Goal: Obtain resource: Download file/media

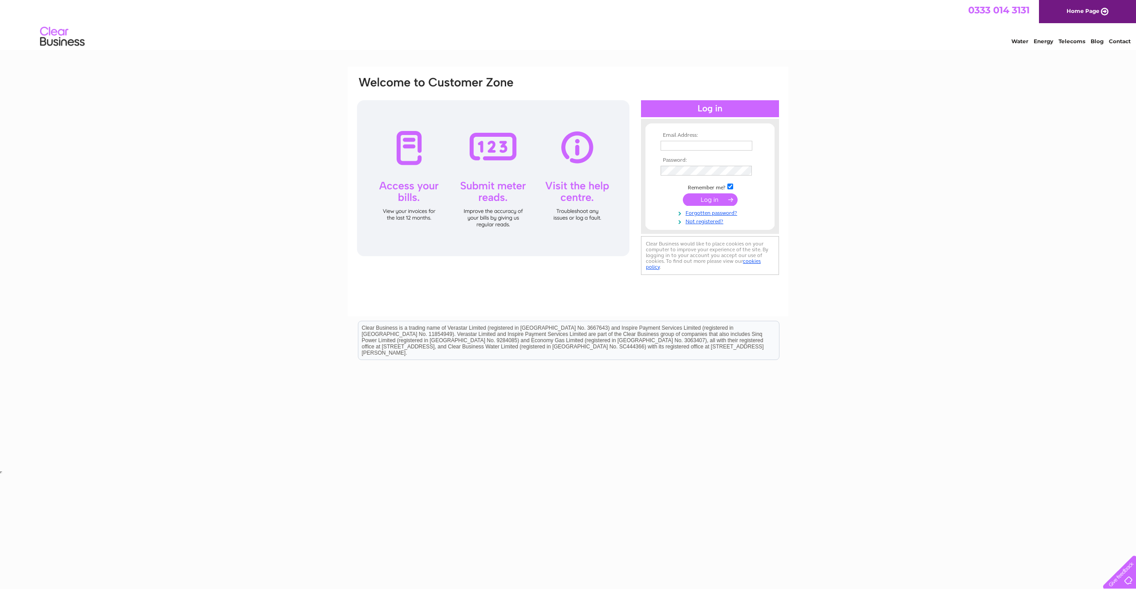
type input "charlie@barbourcommercial.co.uk"
click at [709, 197] on input "submit" at bounding box center [710, 199] width 55 height 12
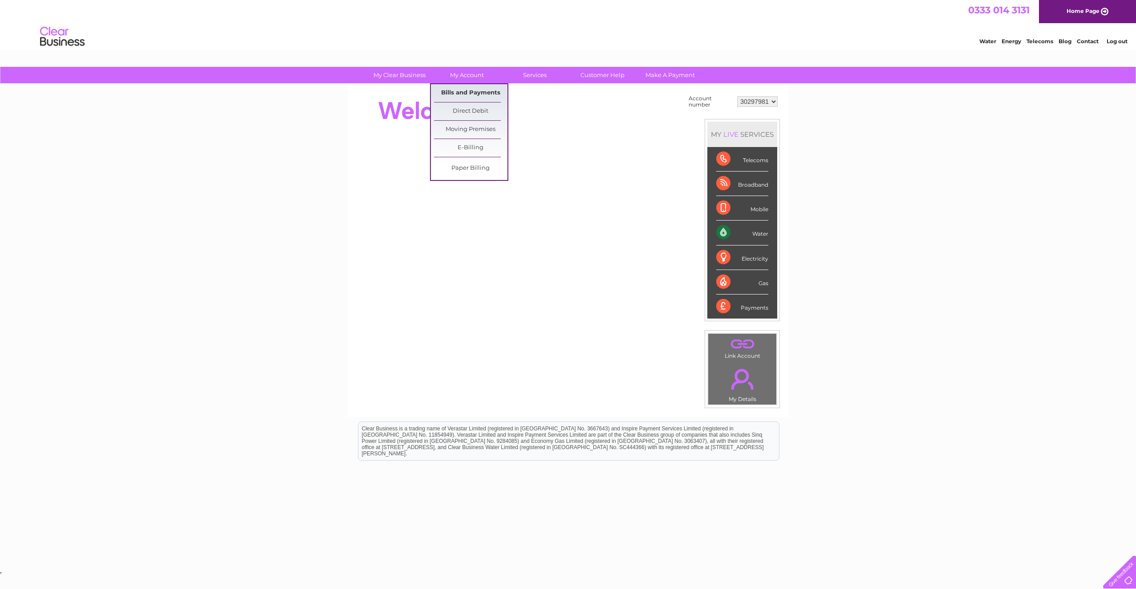
click at [475, 94] on link "Bills and Payments" at bounding box center [470, 93] width 73 height 18
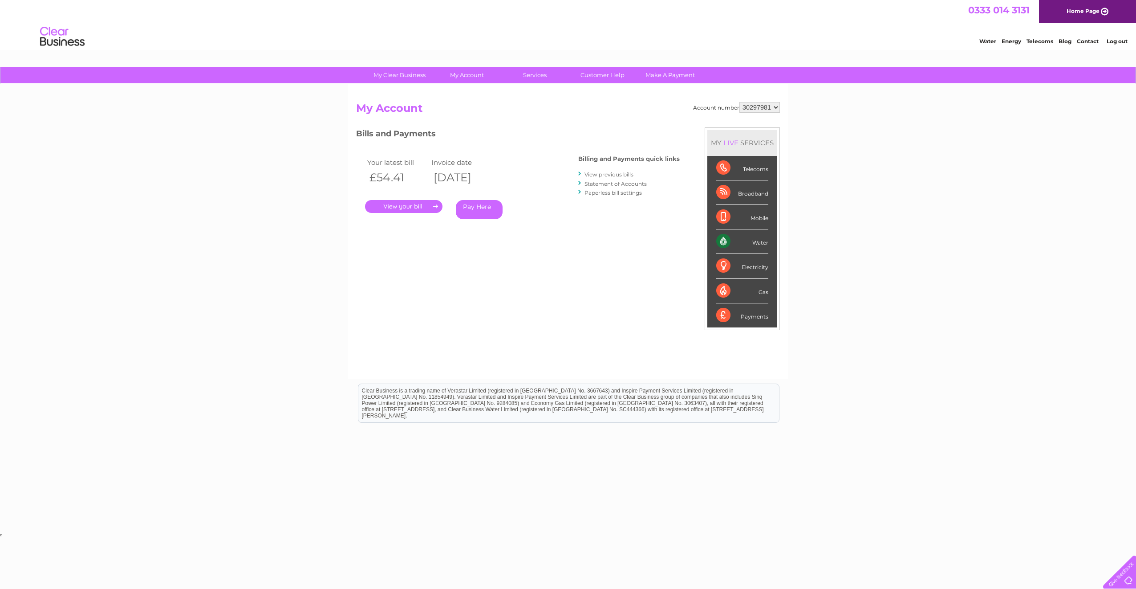
click at [602, 175] on link "View previous bills" at bounding box center [609, 174] width 49 height 7
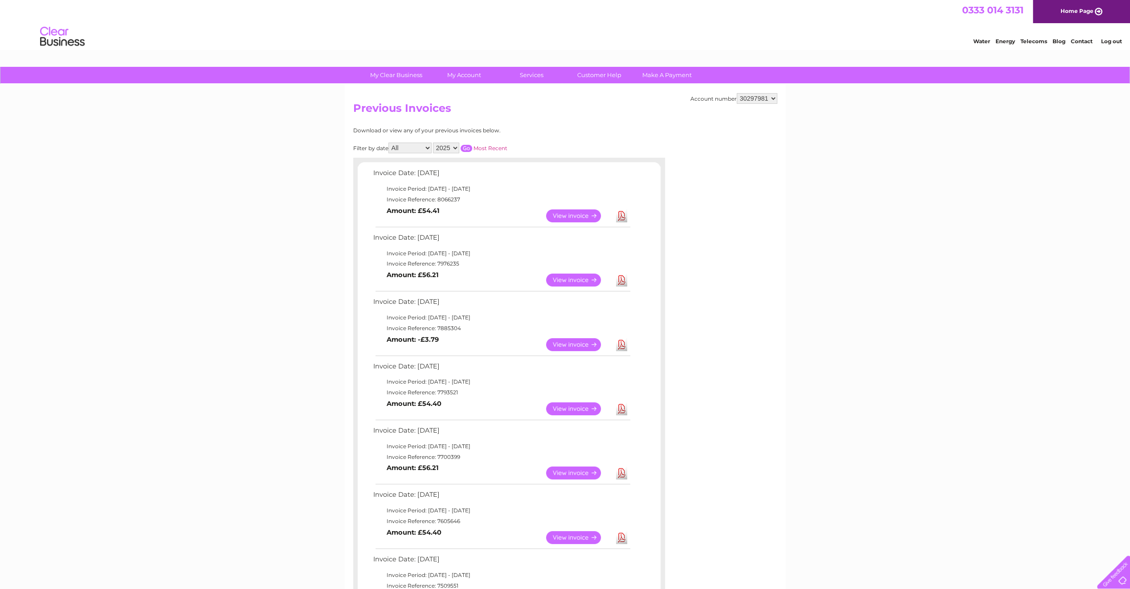
click at [578, 343] on link "View" at bounding box center [578, 344] width 65 height 13
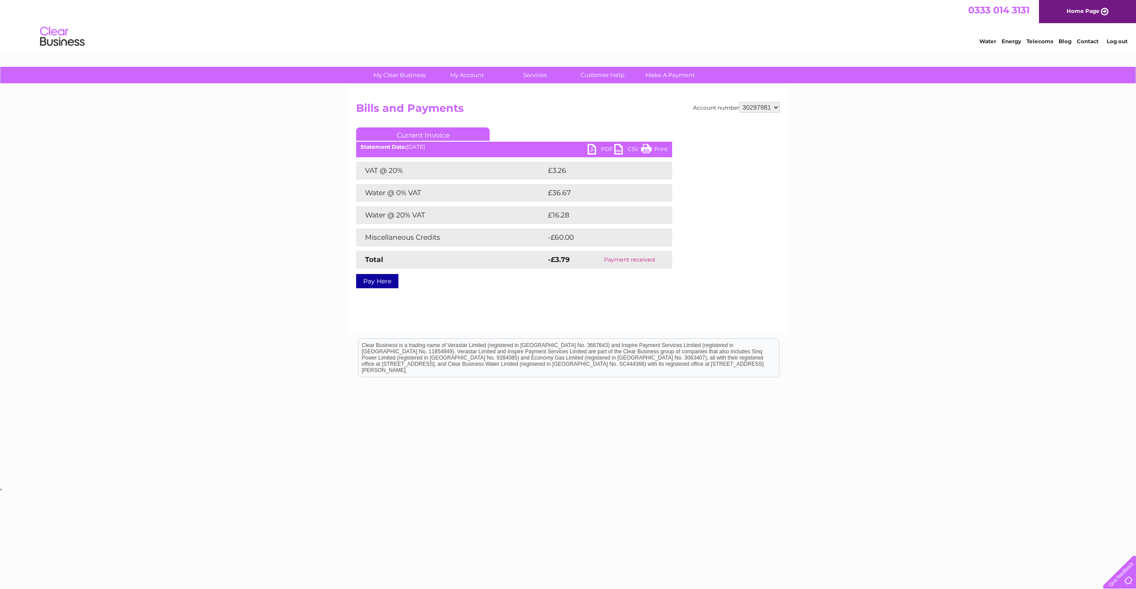
click at [606, 148] on link "PDF" at bounding box center [601, 150] width 27 height 13
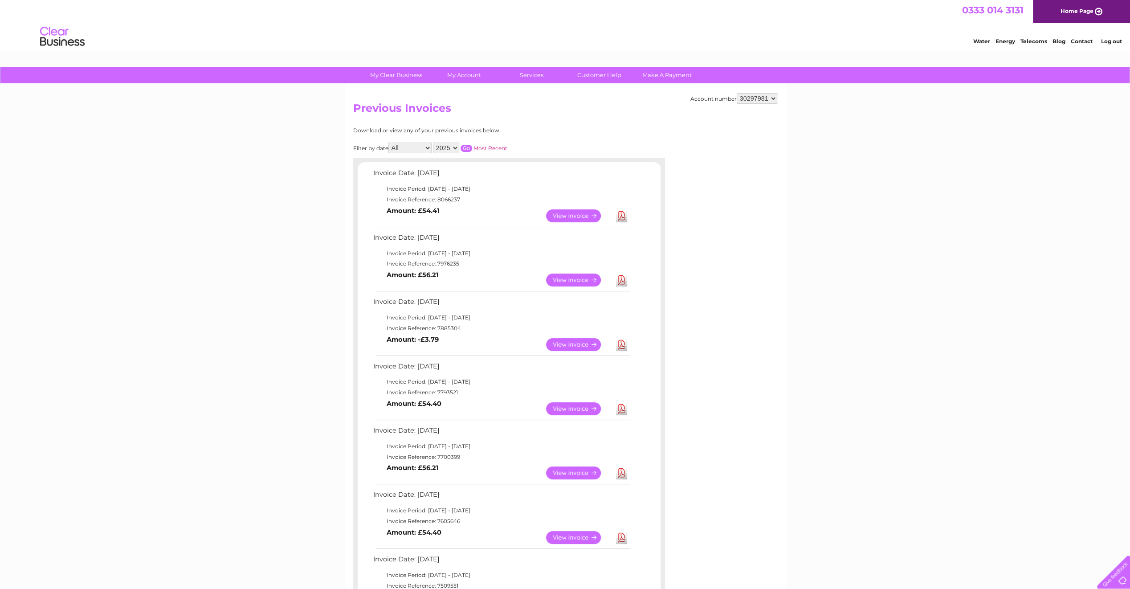
click at [580, 281] on link "View" at bounding box center [578, 279] width 65 height 13
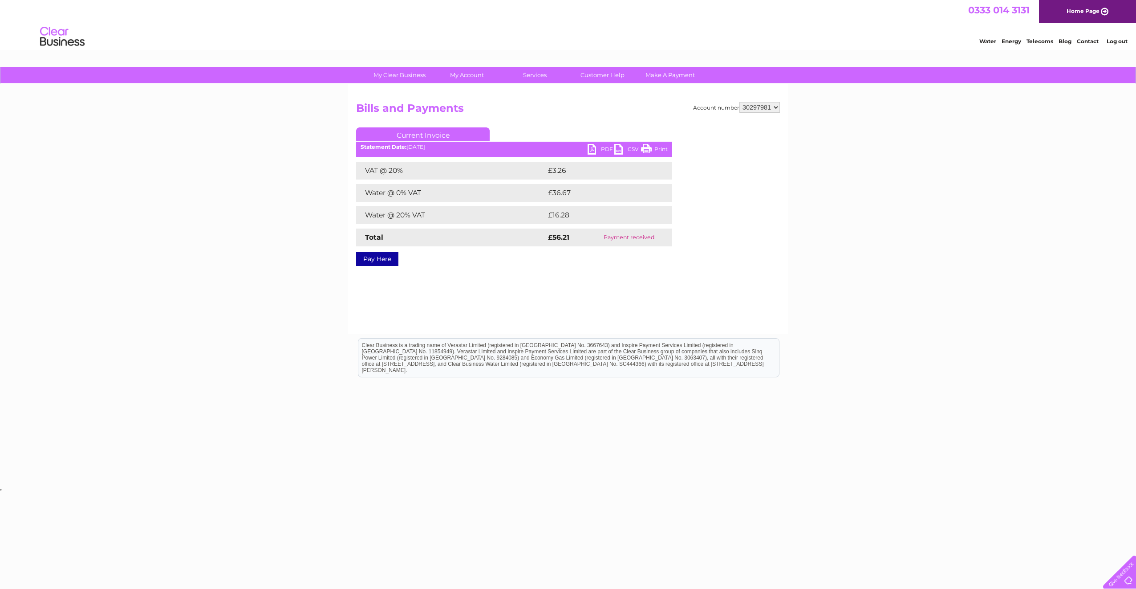
click at [607, 149] on link "PDF" at bounding box center [601, 150] width 27 height 13
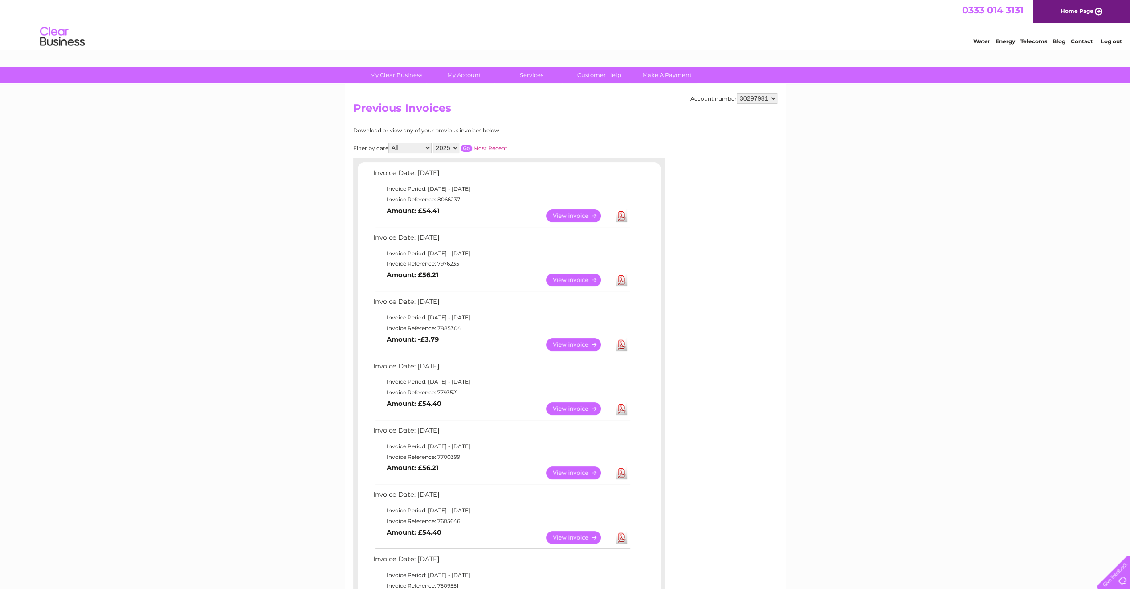
click at [622, 218] on link "Download" at bounding box center [621, 215] width 11 height 13
click at [1116, 41] on link "Log out" at bounding box center [1110, 41] width 21 height 7
